Goal: Use online tool/utility: Use online tool/utility

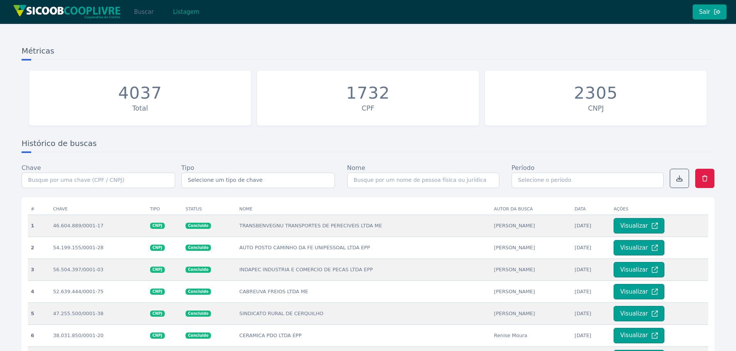
click at [147, 13] on button "Buscar" at bounding box center [143, 11] width 33 height 15
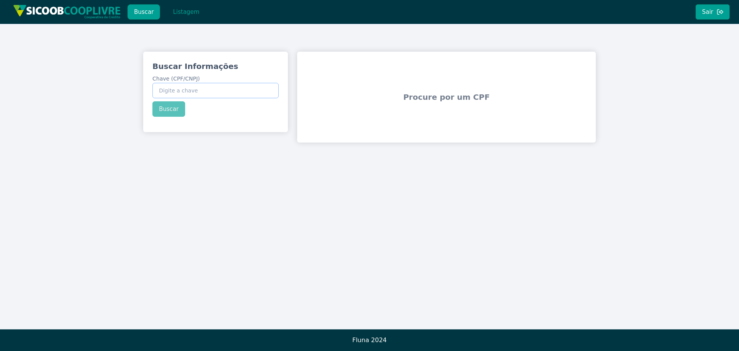
click at [233, 88] on input "Chave (CPF/CNPJ)" at bounding box center [215, 90] width 126 height 15
paste input "158.355.758-07"
type input "158.355.758-07"
click at [178, 107] on div "Buscar Informações Chave (CPF/CNPJ) 158.355.758-07 Buscar" at bounding box center [215, 89] width 145 height 74
click at [177, 107] on button "Buscar" at bounding box center [168, 108] width 33 height 15
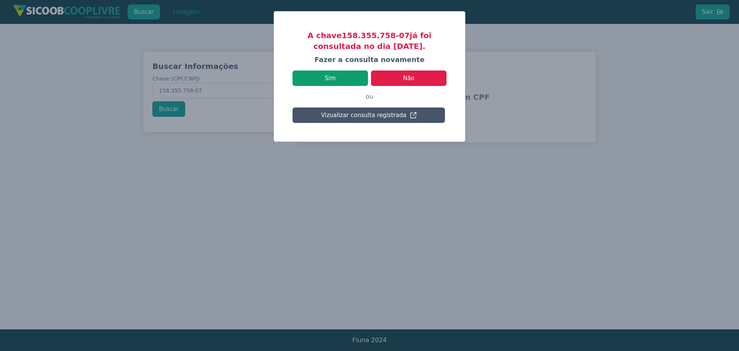
click at [346, 81] on button "Sim" at bounding box center [330, 77] width 75 height 15
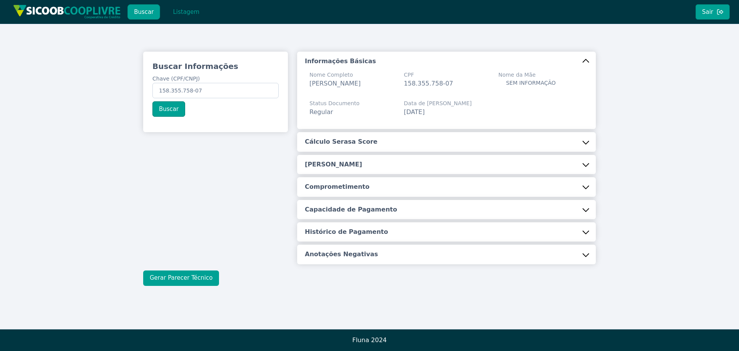
click at [189, 286] on button "Gerar Parecer Técnico" at bounding box center [181, 277] width 76 height 15
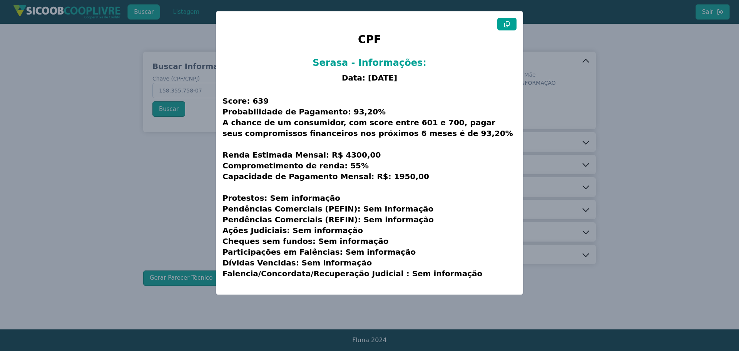
click at [517, 18] on div "CPF Serasa - Informações: Data: [DATE] Score: 639 Probabilidade de Pagamento: 9…" at bounding box center [369, 153] width 306 height 283
click at [508, 23] on icon at bounding box center [507, 24] width 6 height 6
click at [151, 169] on modal-container "CPF Serasa - Informações: Data: [DATE] Score: 639 Probabilidade de Pagamento: 9…" at bounding box center [369, 175] width 739 height 351
